Goal: Contribute content: Contribute content

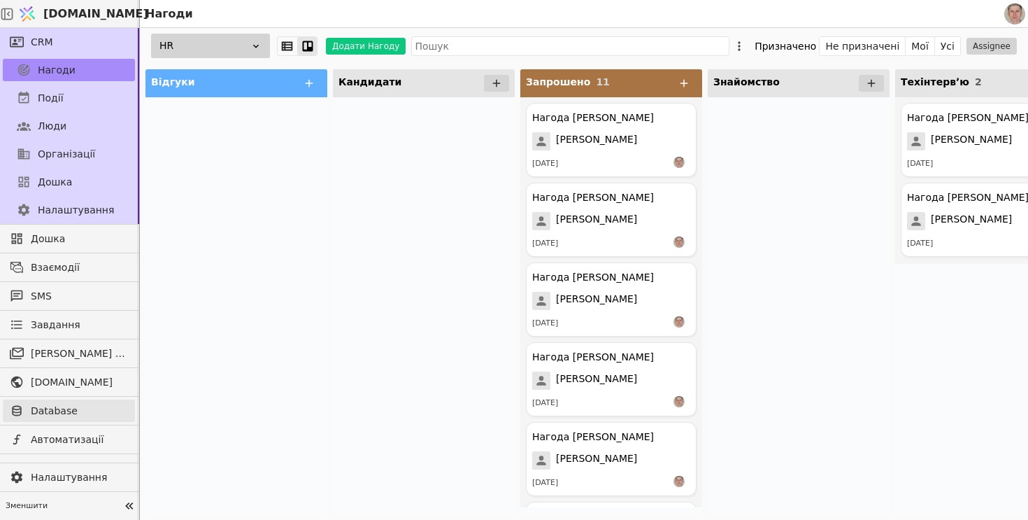
click at [64, 411] on span "Database" at bounding box center [79, 411] width 97 height 15
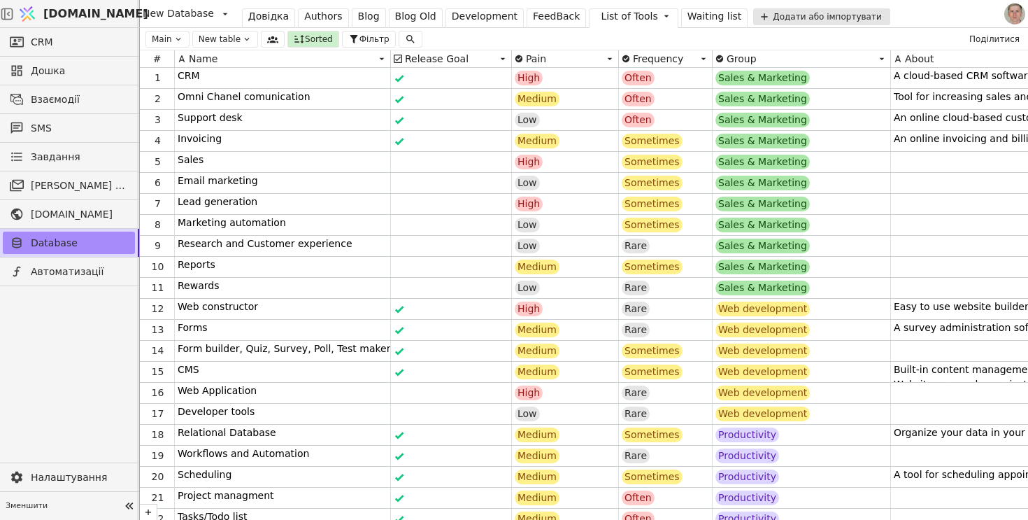
click at [362, 17] on div "Blog" at bounding box center [369, 16] width 22 height 15
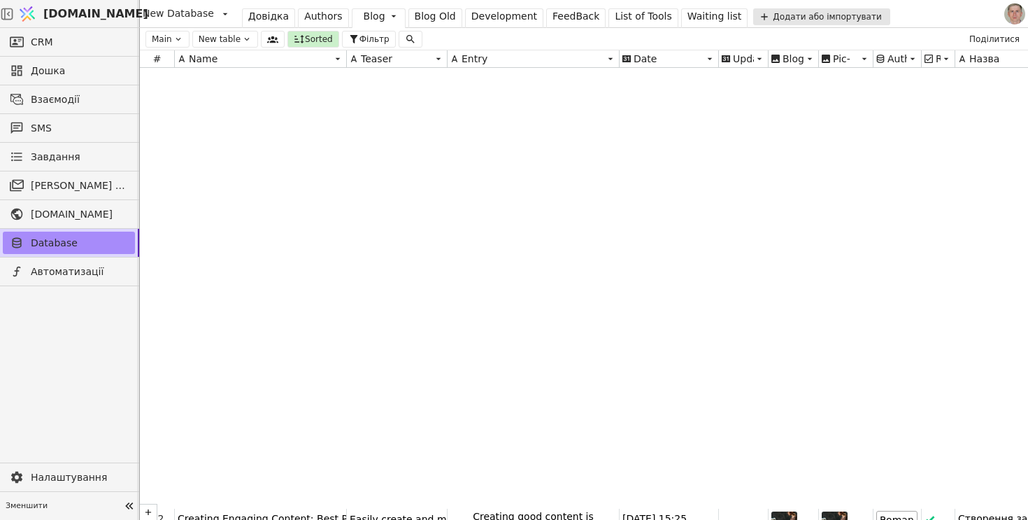
scroll to position [472, 0]
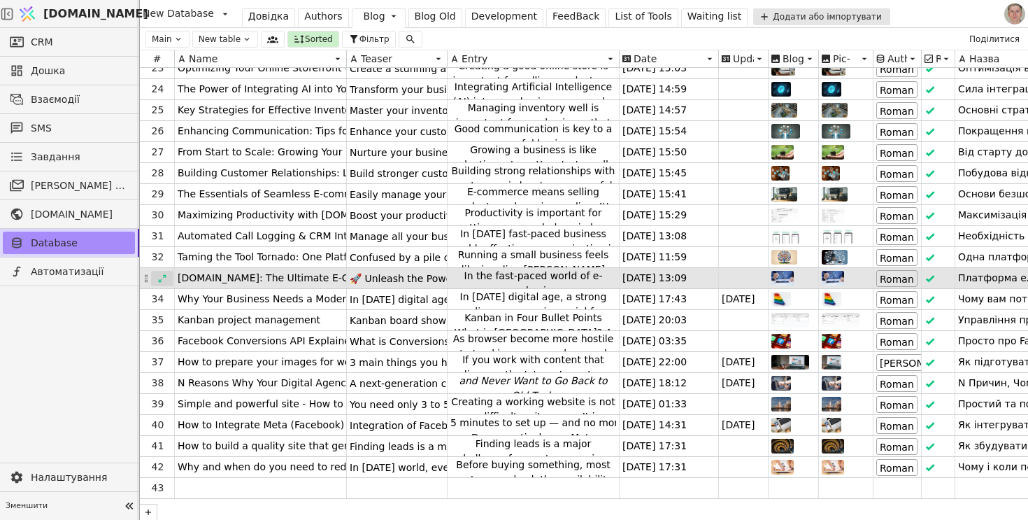
click at [163, 278] on icon at bounding box center [162, 279] width 10 height 10
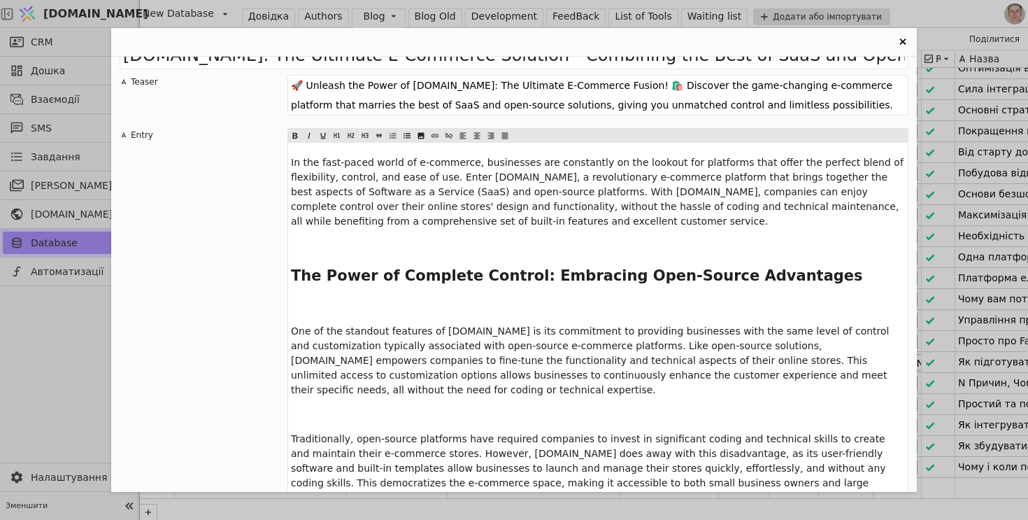
scroll to position [34, 0]
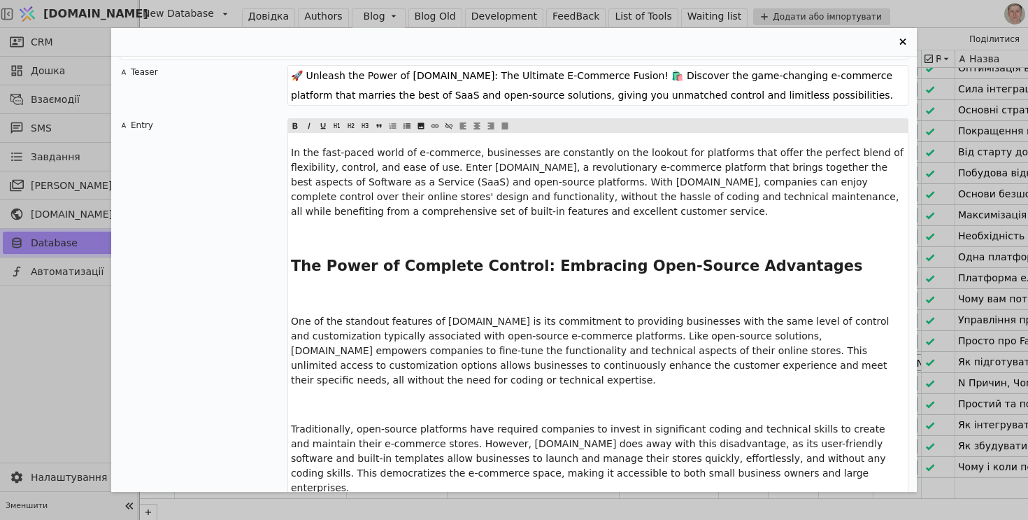
click at [348, 290] on p "﻿" at bounding box center [598, 297] width 614 height 15
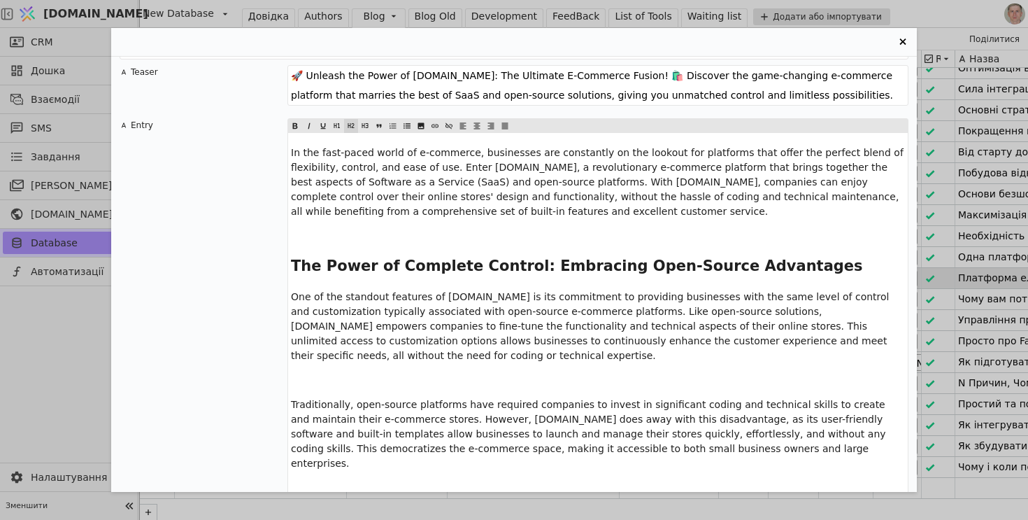
click at [358, 266] on span "The Power of Complete Control: Embracing Open-Source Advantages" at bounding box center [577, 265] width 572 height 17
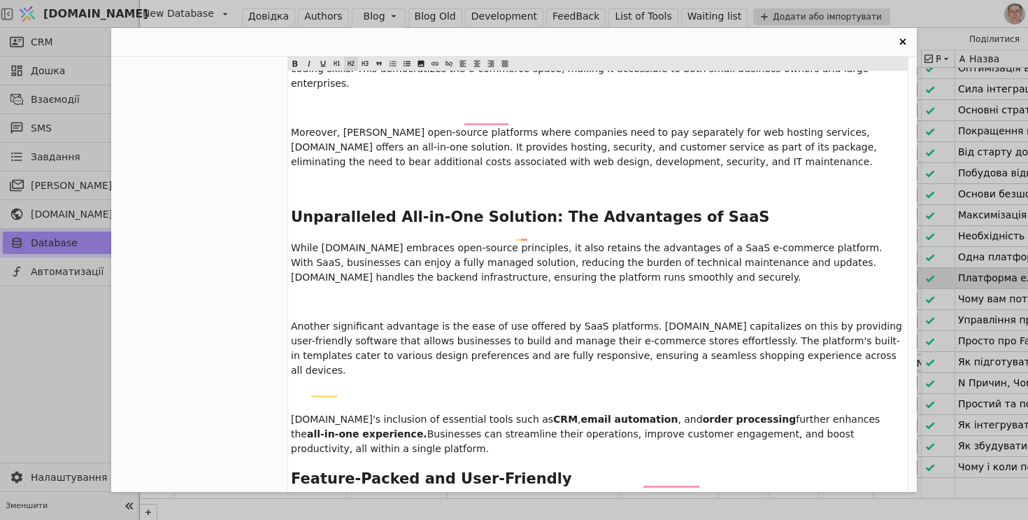
scroll to position [420, 0]
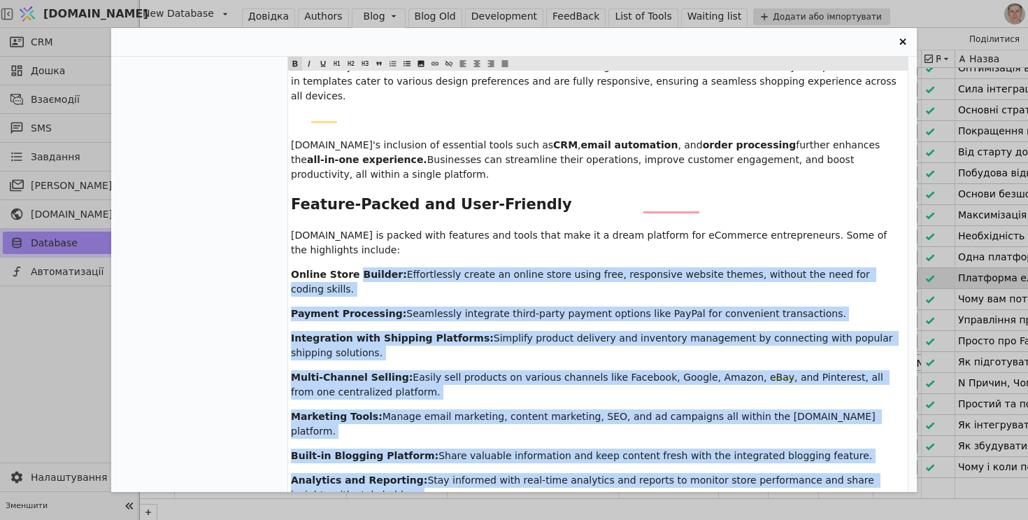
drag, startPoint x: 353, startPoint y: 243, endPoint x: 343, endPoint y: 465, distance: 222.0
click at [343, 465] on div "In the fast-paced world of e-commerce, businesses are constantly on the lookout…" at bounding box center [598, 70] width 620 height 1183
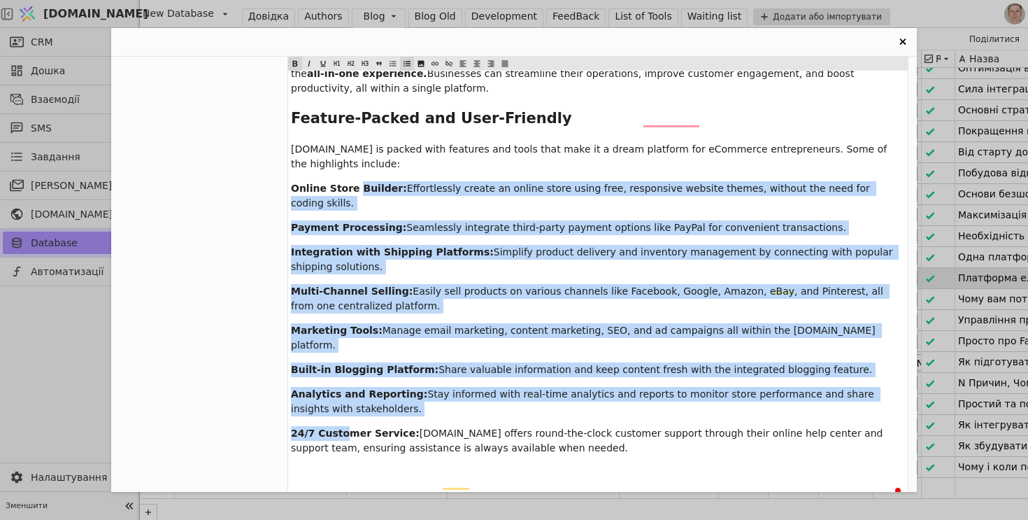
click at [405, 62] on icon "Entry Card" at bounding box center [407, 63] width 8 height 17
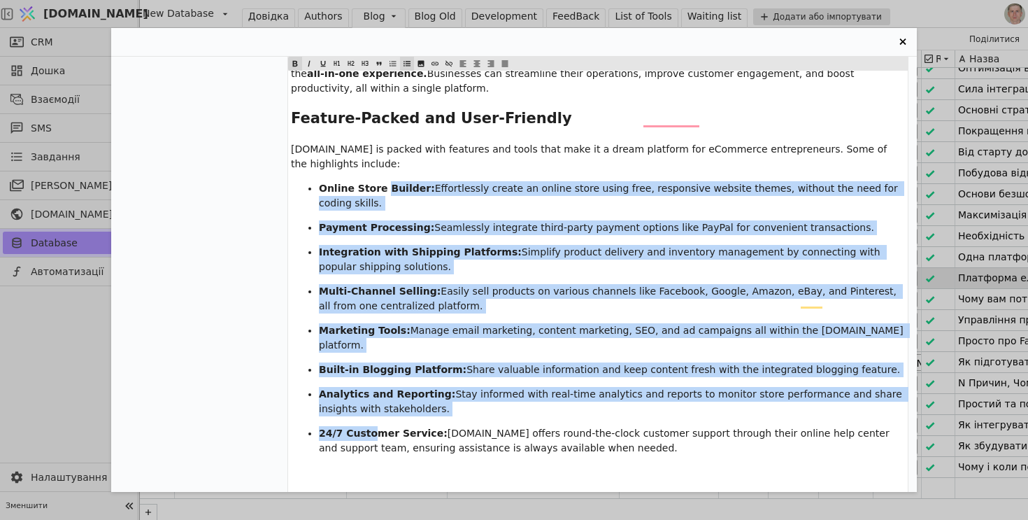
click at [322, 209] on ul "Online Store Builder: Effortlessly create an online store using free, responsiv…" at bounding box center [598, 318] width 614 height 274
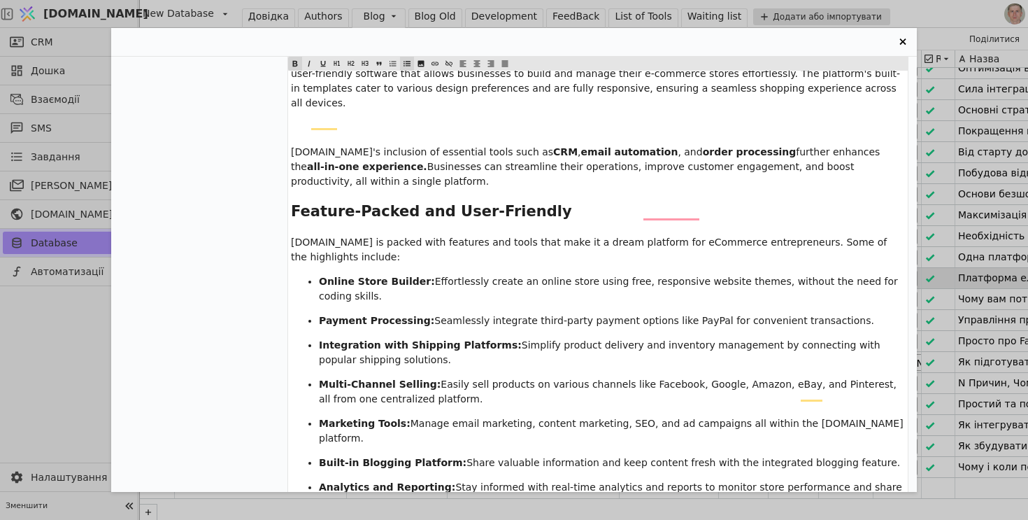
click at [312, 198] on div "In the fast-paced world of e-commerce, businesses are constantly on the lookout…" at bounding box center [598, 77] width 620 height 1183
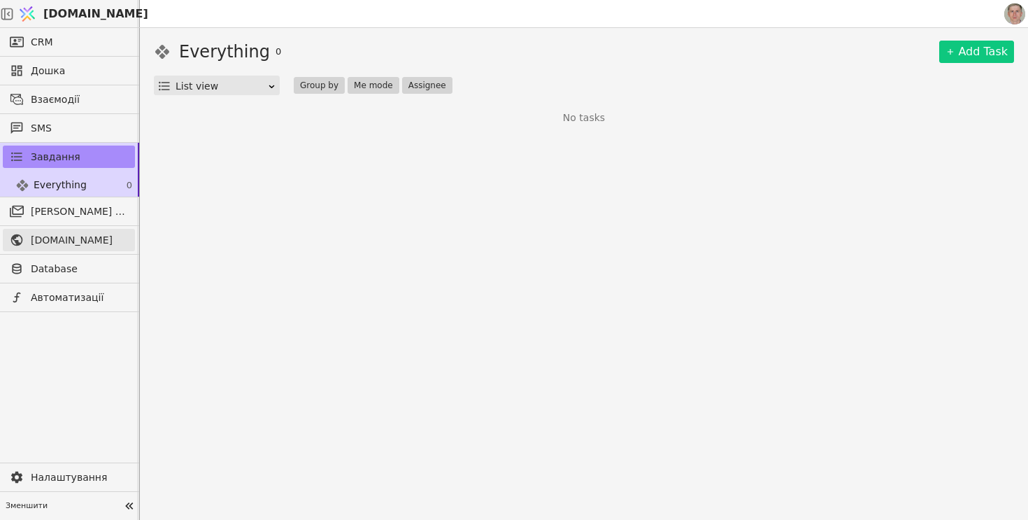
click at [80, 238] on span "[DOMAIN_NAME]" at bounding box center [79, 240] width 97 height 15
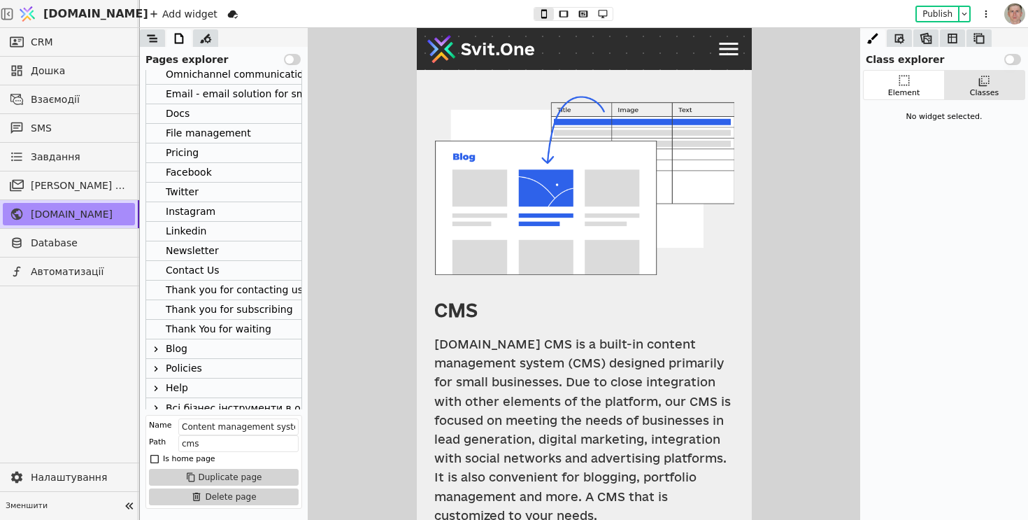
scroll to position [426, 0]
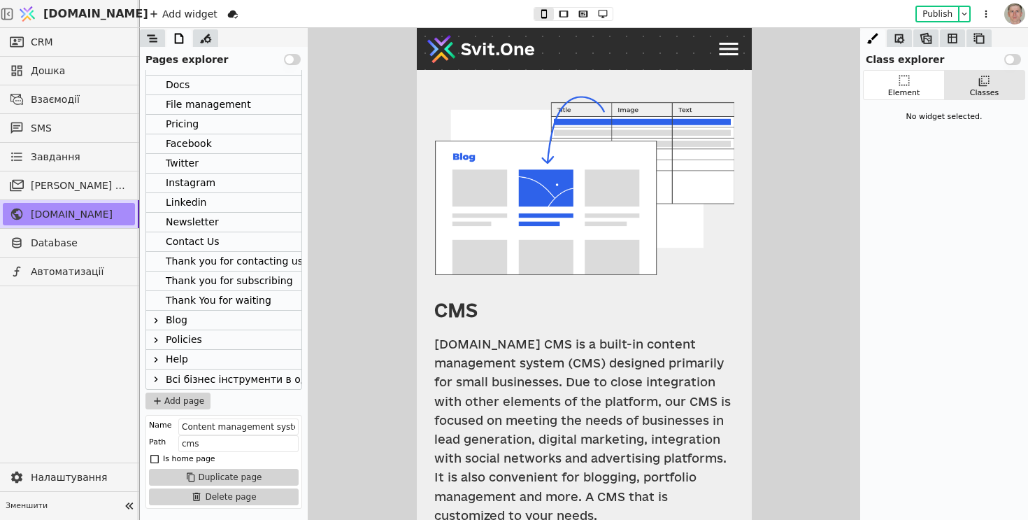
click at [160, 376] on icon at bounding box center [155, 379] width 11 height 11
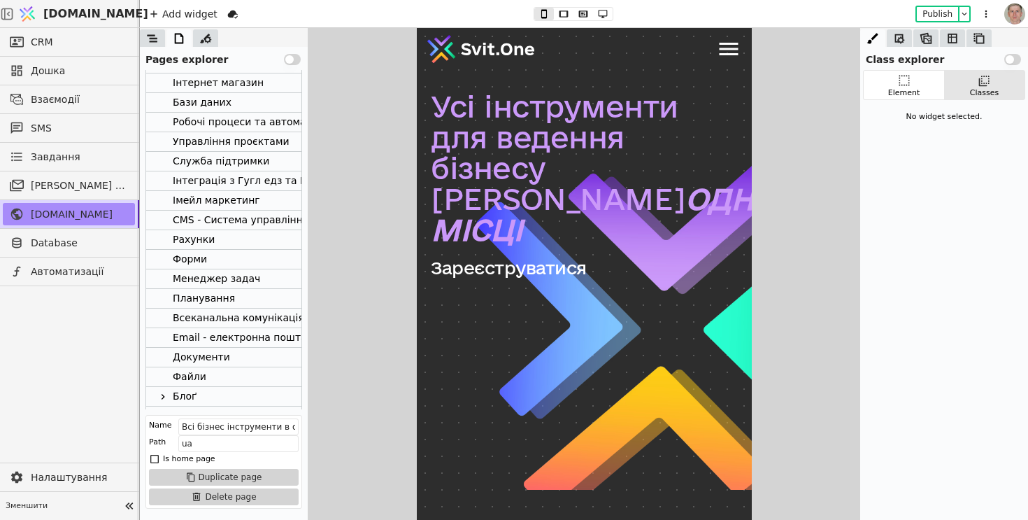
scroll to position [986, 0]
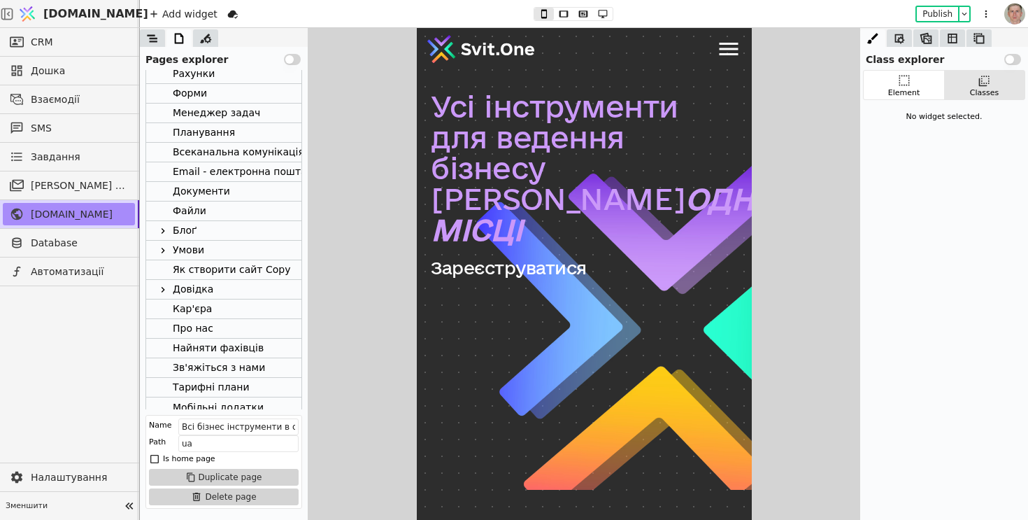
click at [163, 225] on icon at bounding box center [162, 230] width 11 height 11
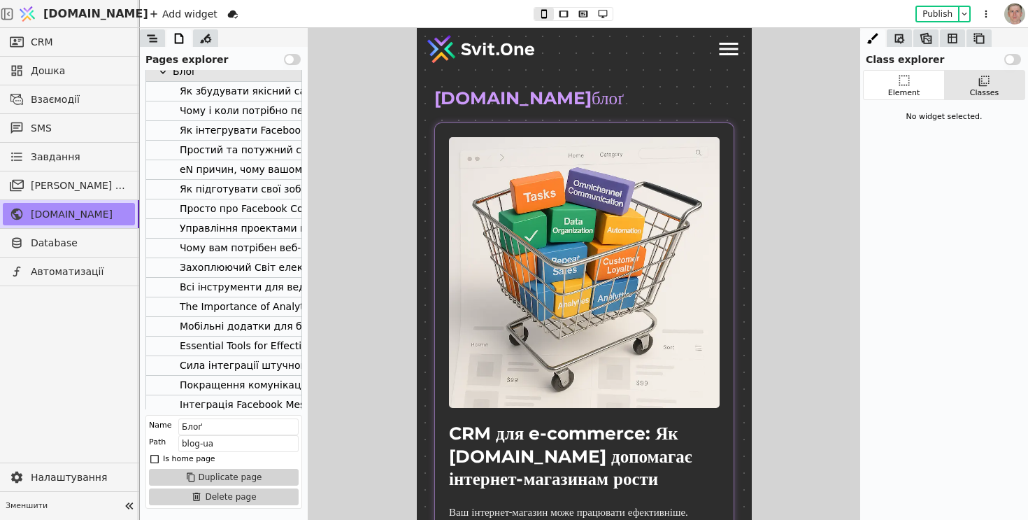
scroll to position [1146, 0]
click at [226, 285] on div "Всі інструменти для ведення бізнесу в одному місці" at bounding box center [314, 285] width 269 height 19
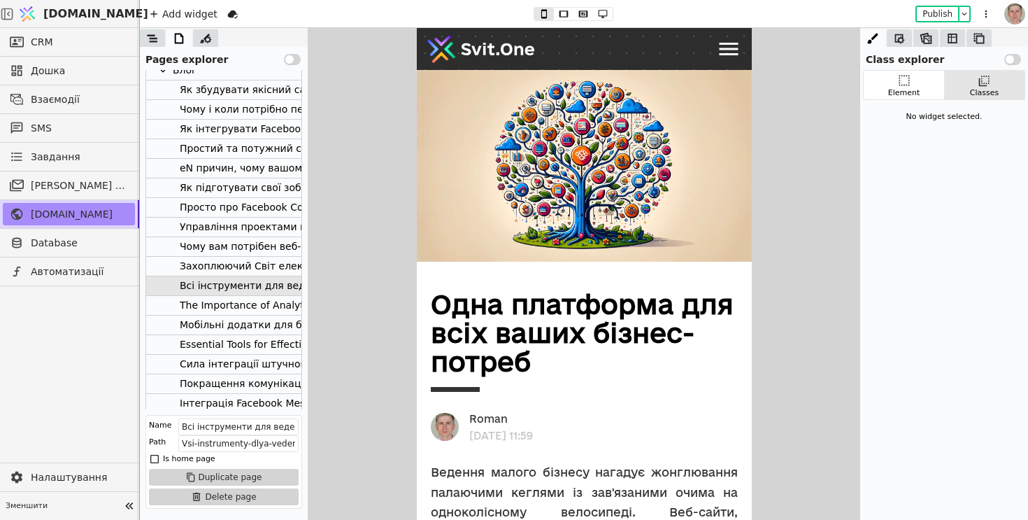
click at [236, 260] on div "Захоплюючий Світ електронної комерції - Платформа Svit.One з ідеальним поєднанн…" at bounding box center [515, 266] width 671 height 19
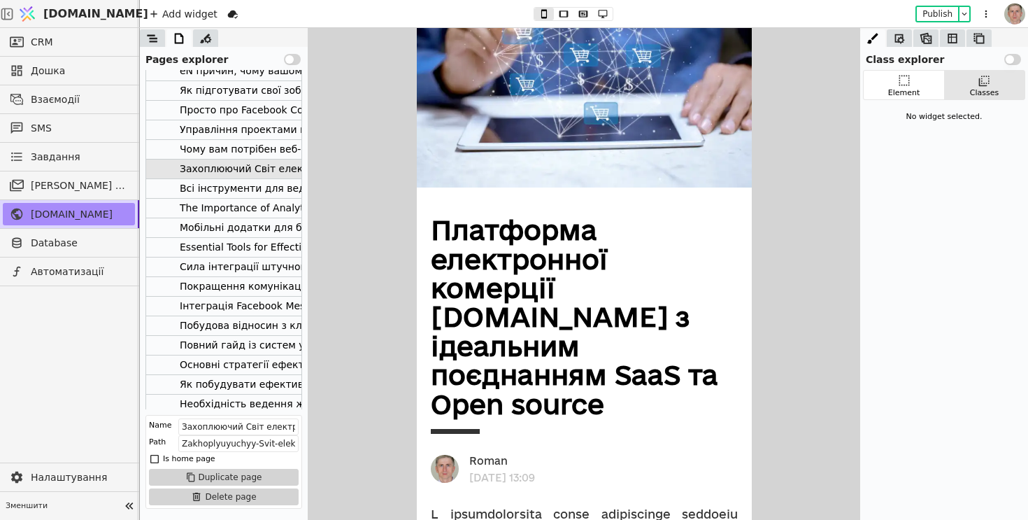
scroll to position [1244, 0]
click at [293, 57] on button "Use setting" at bounding box center [292, 59] width 17 height 11
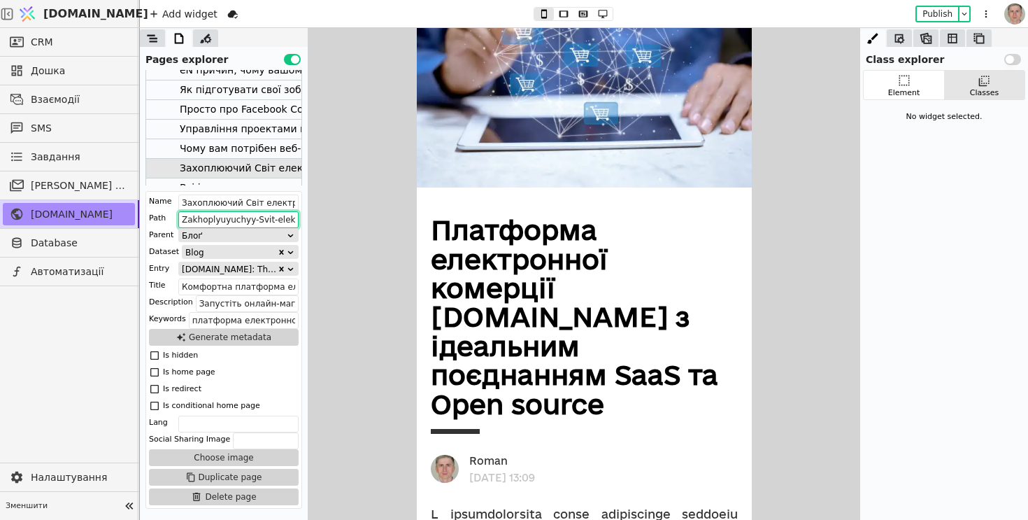
click at [225, 221] on input "Zakhoplyuyuchyy-Svit-elektronnoyi-komertsiyi---Platforma-Svit-One-z-idealnym-po…" at bounding box center [238, 219] width 120 height 17
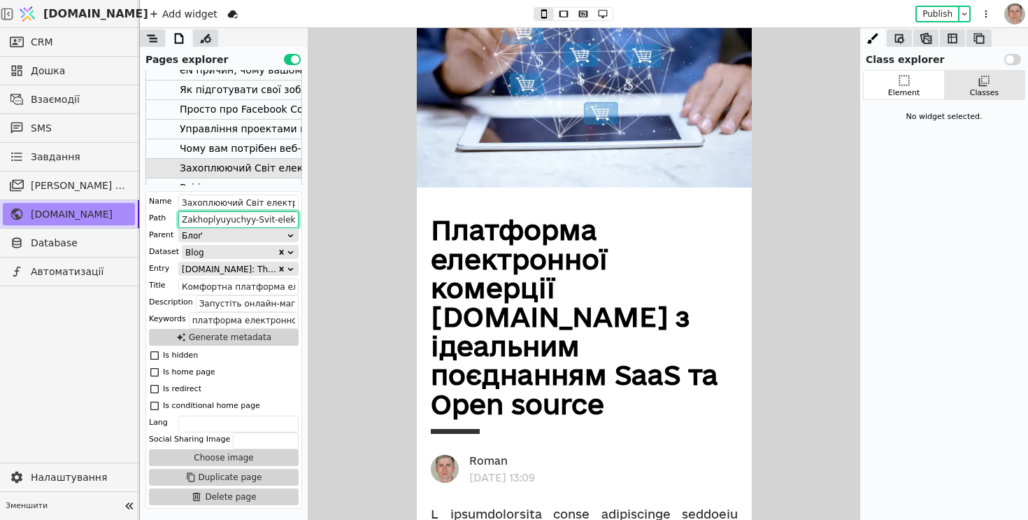
click at [225, 221] on input "Zakhoplyuyuchyy-Svit-elektronnoyi-komertsiyi---Platforma-Svit-One-z-idealnym-po…" at bounding box center [238, 219] width 120 height 17
type input "у"
type input "ecommerce-platform-saas-opensource-svit-one"
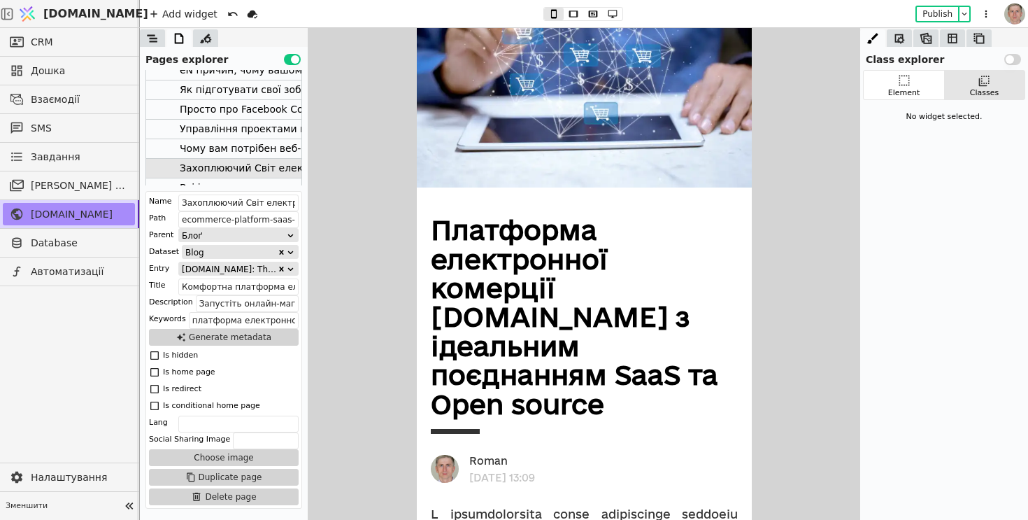
click at [154, 190] on div "All business tools in one place Svit.One Apps Svit.One Android App Svit.One iOS…" at bounding box center [224, 292] width 168 height 444
click at [935, 13] on button "Publish" at bounding box center [937, 14] width 41 height 14
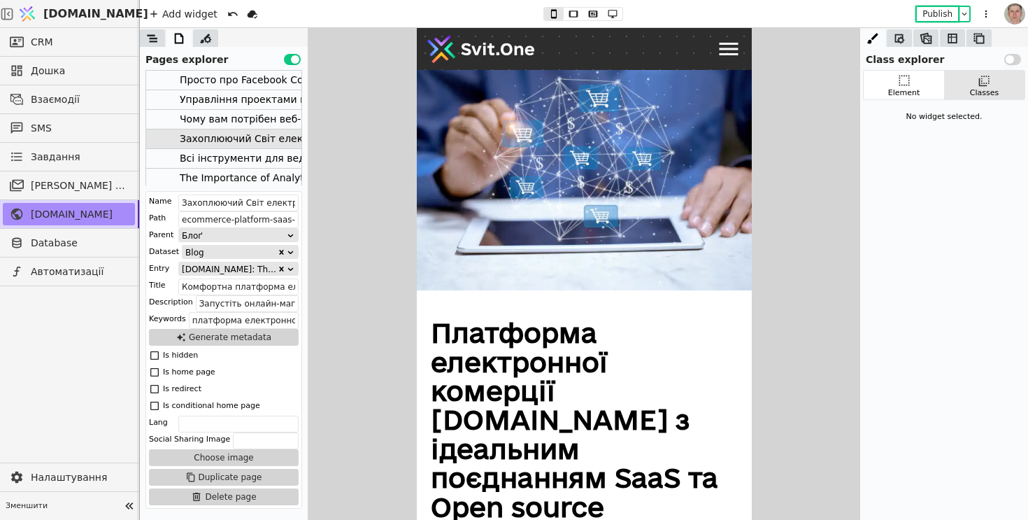
scroll to position [1288, 0]
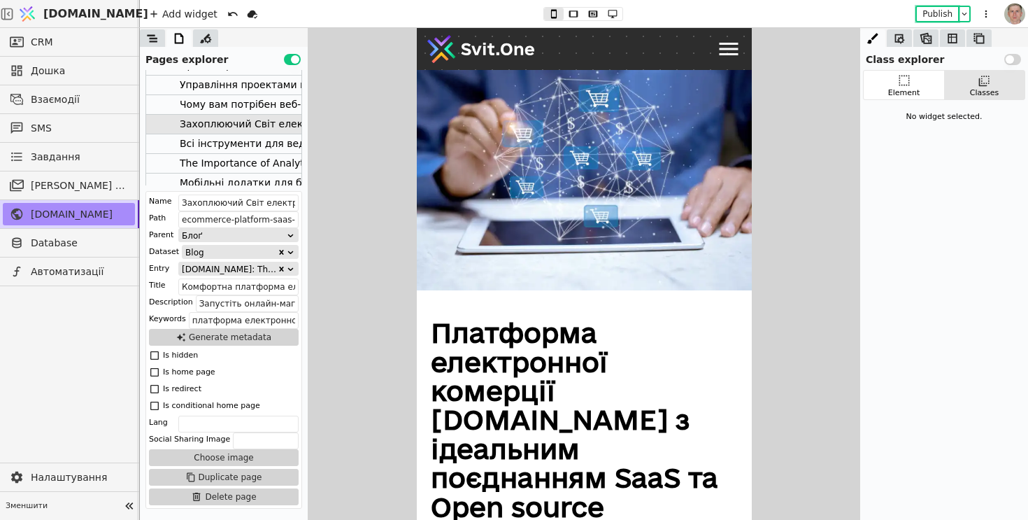
click at [234, 145] on div "Всі інструменти для ведення бізнесу в одному місці" at bounding box center [314, 143] width 269 height 19
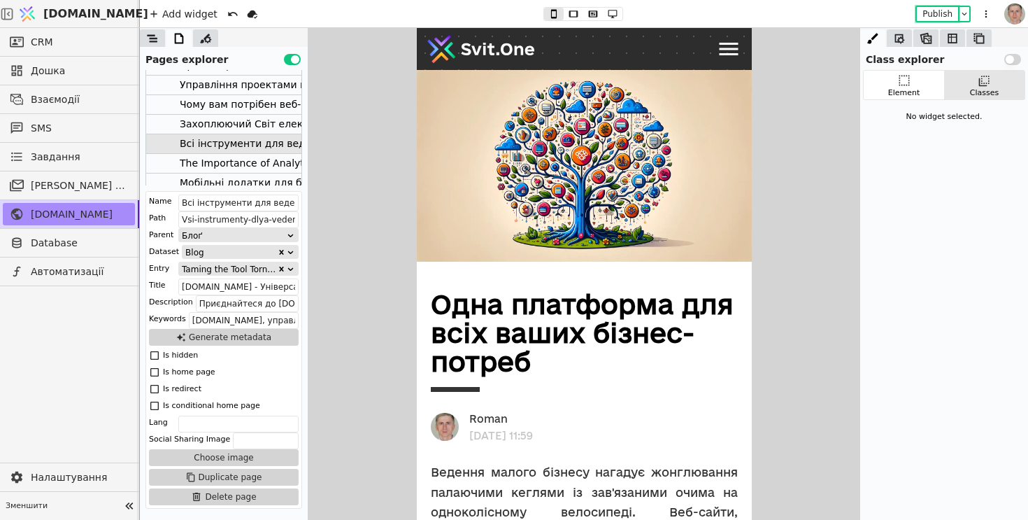
click at [231, 167] on div "The Importance of Analytics in Business: How Data Can Help You Grow" at bounding box center [353, 163] width 346 height 19
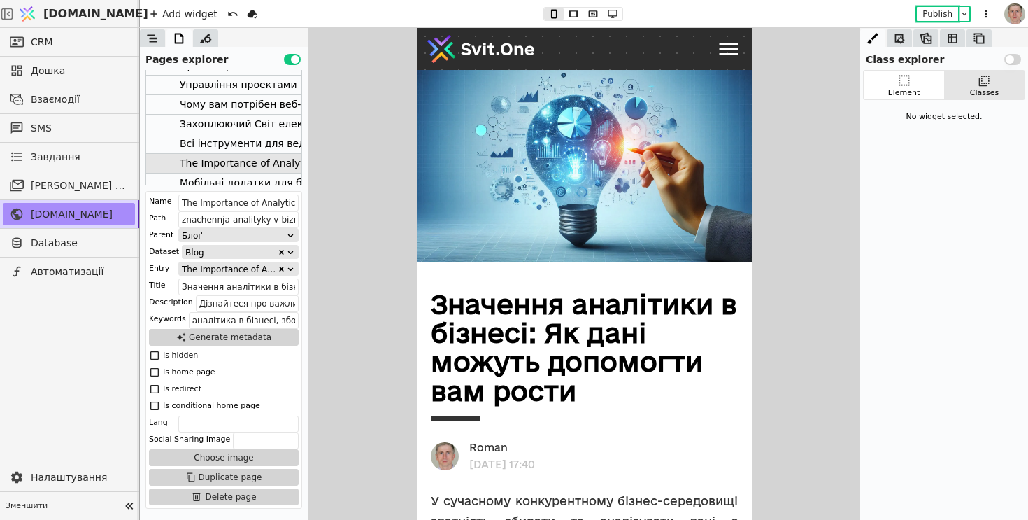
click at [252, 104] on div "Чому вам потрібен веб-конструктор?" at bounding box center [276, 104] width 192 height 19
